Goal: Task Accomplishment & Management: Complete application form

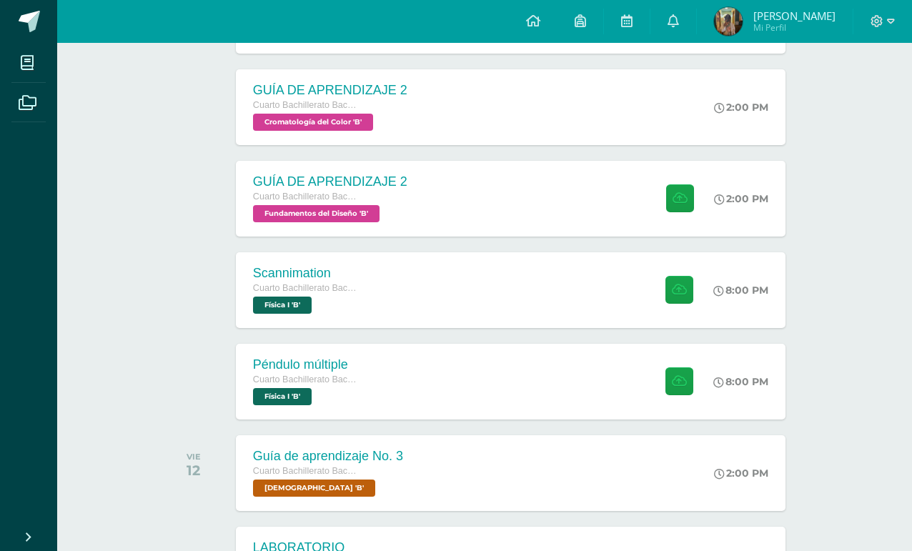
scroll to position [305, 0]
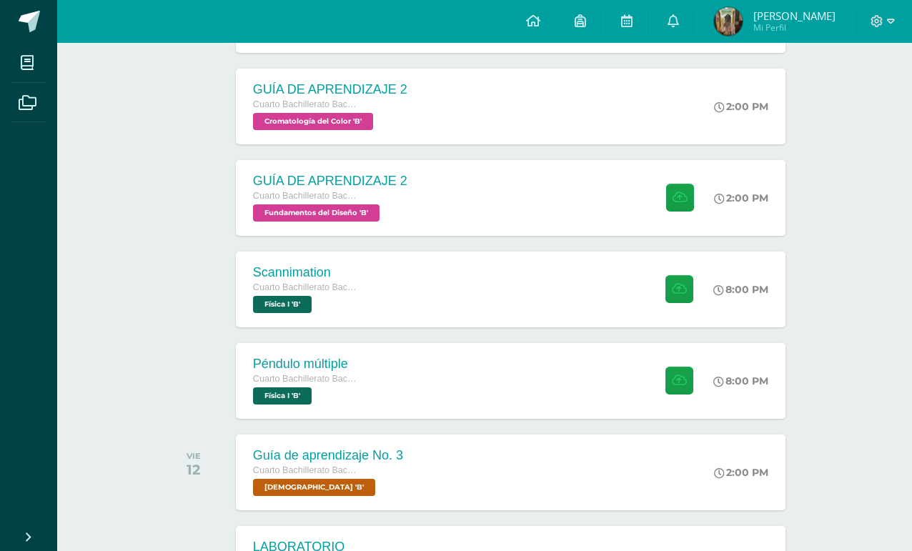
click at [278, 372] on div "Péndulo múltiple" at bounding box center [306, 364] width 107 height 15
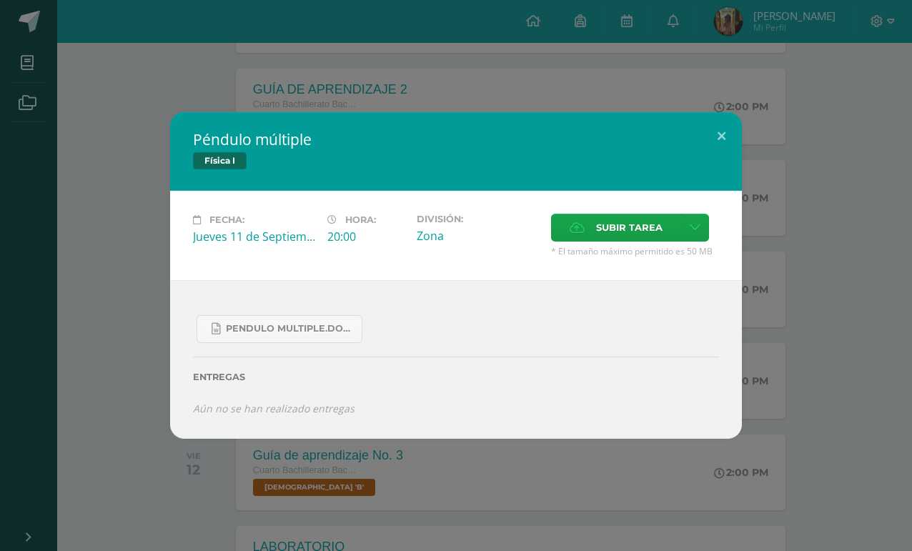
click at [645, 219] on span "Subir tarea" at bounding box center [629, 227] width 66 height 26
click at [0, 0] on input "Subir tarea" at bounding box center [0, 0] width 0 height 0
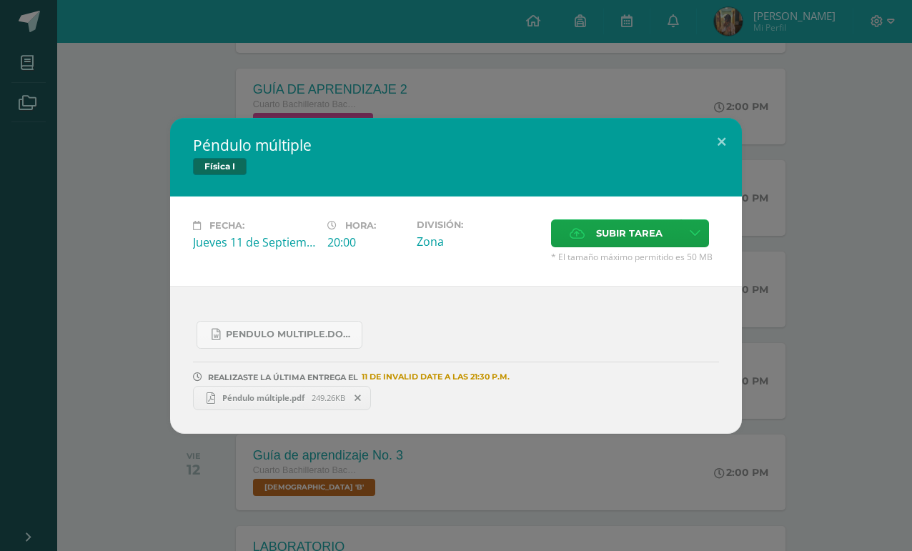
click at [852, 145] on div "Péndulo múltiple Física I Fecha: [DATE] Hora: 20:00 División: Zona" at bounding box center [456, 276] width 900 height 316
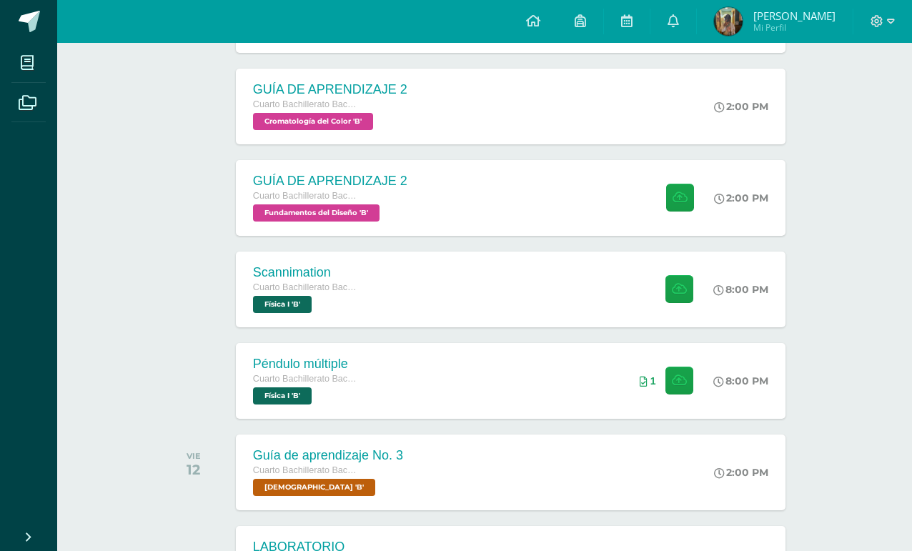
click at [600, 279] on div "Scannimation Cuarto Bachillerato Bachillerato en CCLL con Orientación en Diseño…" at bounding box center [511, 290] width 550 height 76
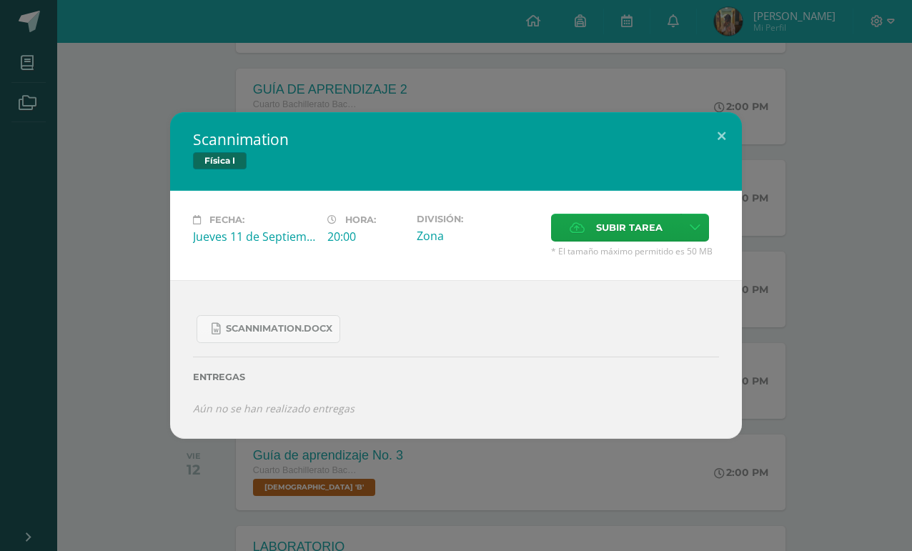
click at [625, 218] on span "Subir tarea" at bounding box center [629, 227] width 66 height 26
click at [0, 0] on input "Subir tarea" at bounding box center [0, 0] width 0 height 0
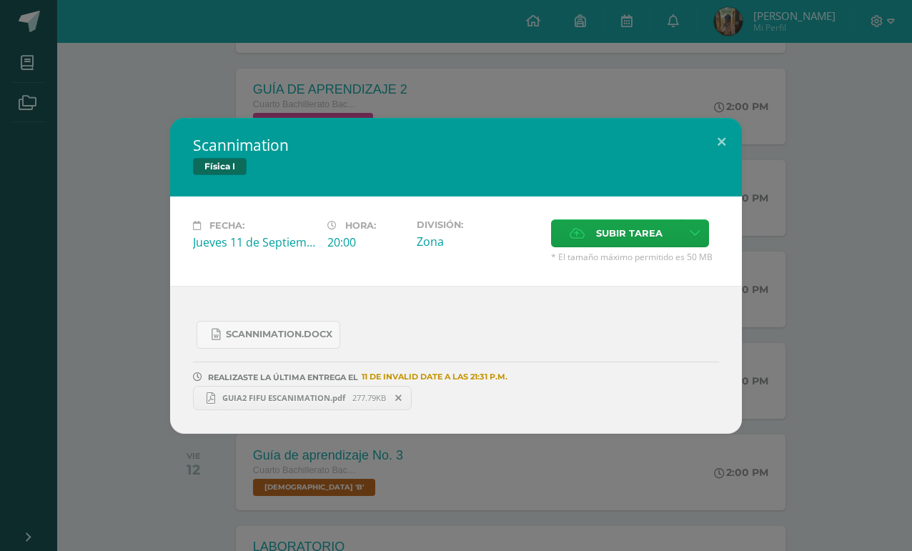
click at [856, 183] on div "Scannimation Física I Fecha: [DATE] Hora: 20:00 División: Zona Cancelar" at bounding box center [456, 276] width 900 height 316
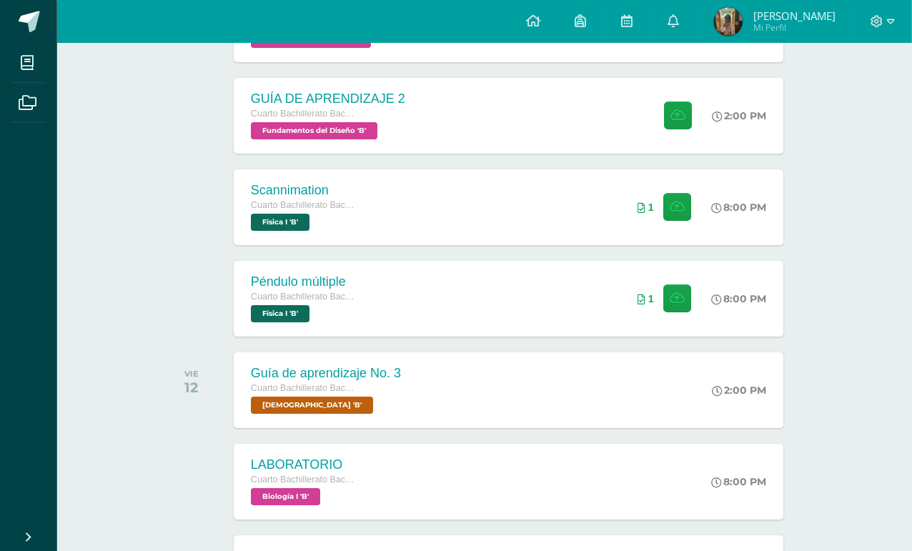
scroll to position [383, 3]
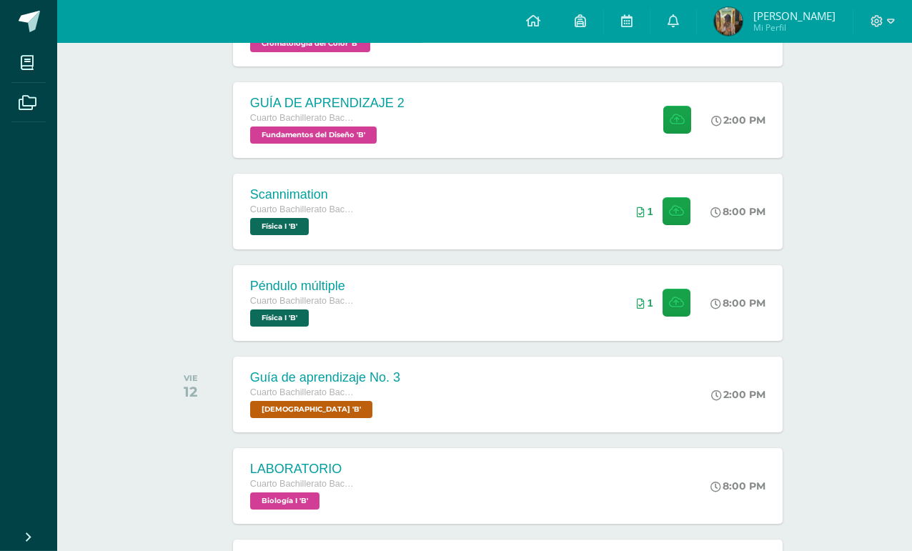
click at [744, 126] on div "2:00 PM" at bounding box center [738, 120] width 54 height 13
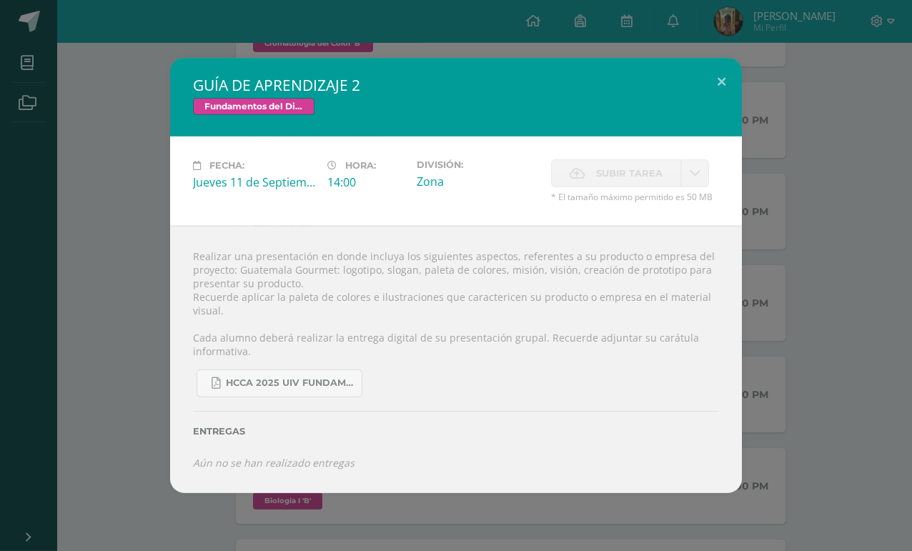
click at [827, 179] on div "GUÍA DE APRENDIZAJE 2 Fundamentos del Diseño Fecha: [DATE] Hora: 14:00 División:" at bounding box center [456, 275] width 900 height 435
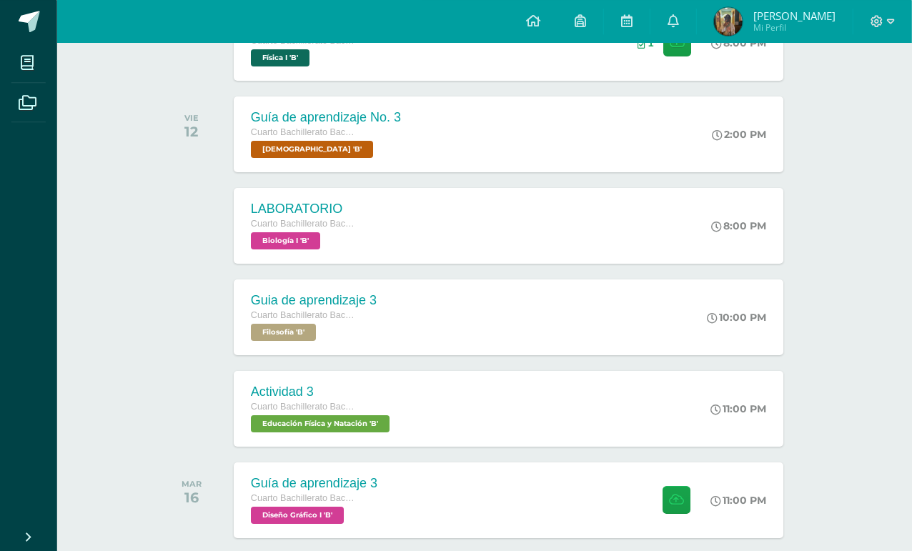
scroll to position [643, 3]
click at [287, 501] on span "Cuarto Bachillerato Bachillerato en CCLL con Orientación en Diseño Gráfico" at bounding box center [303, 498] width 107 height 10
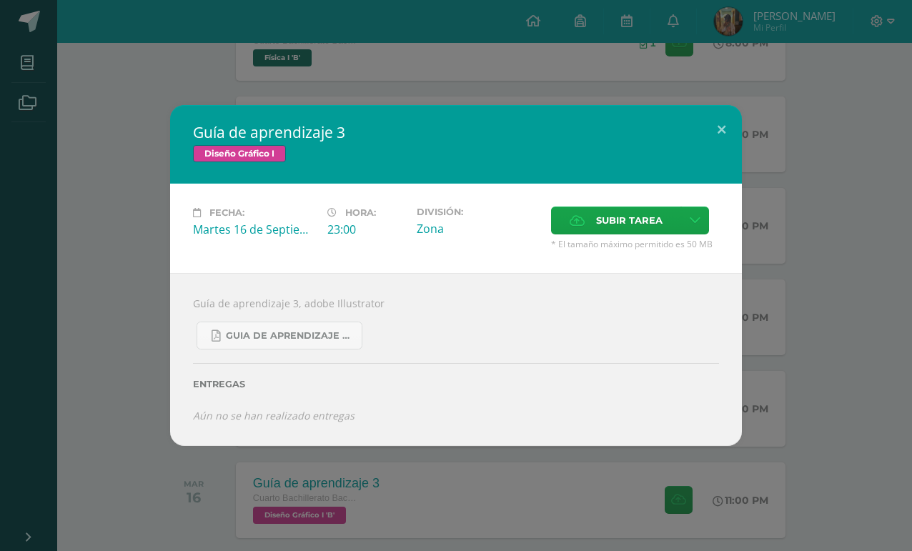
click at [873, 159] on div "Guía de aprendizaje 3 Diseño Gráfico I Fecha: [DATE] Hora: 23:00 División: Canc…" at bounding box center [456, 275] width 900 height 340
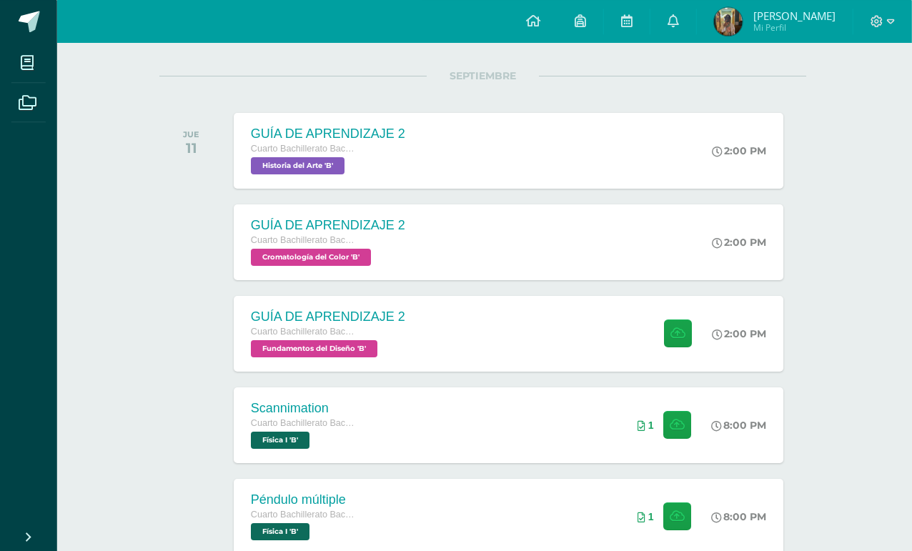
scroll to position [0, 2]
